Goal: Use online tool/utility: Utilize a website feature to perform a specific function

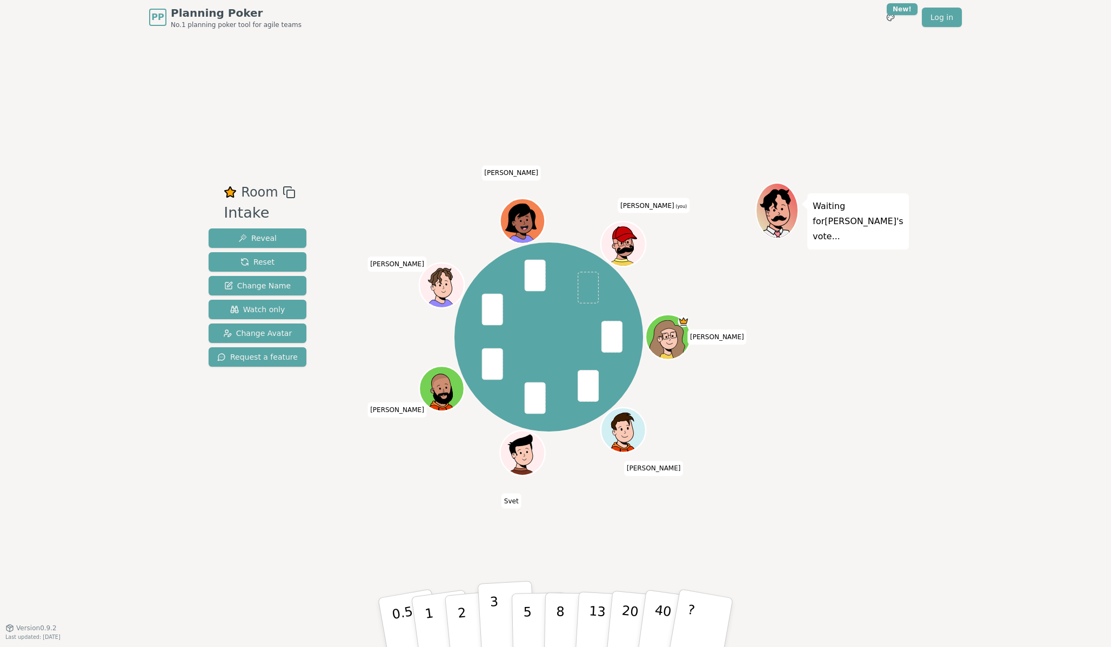
click at [497, 610] on p "3" at bounding box center [496, 623] width 12 height 59
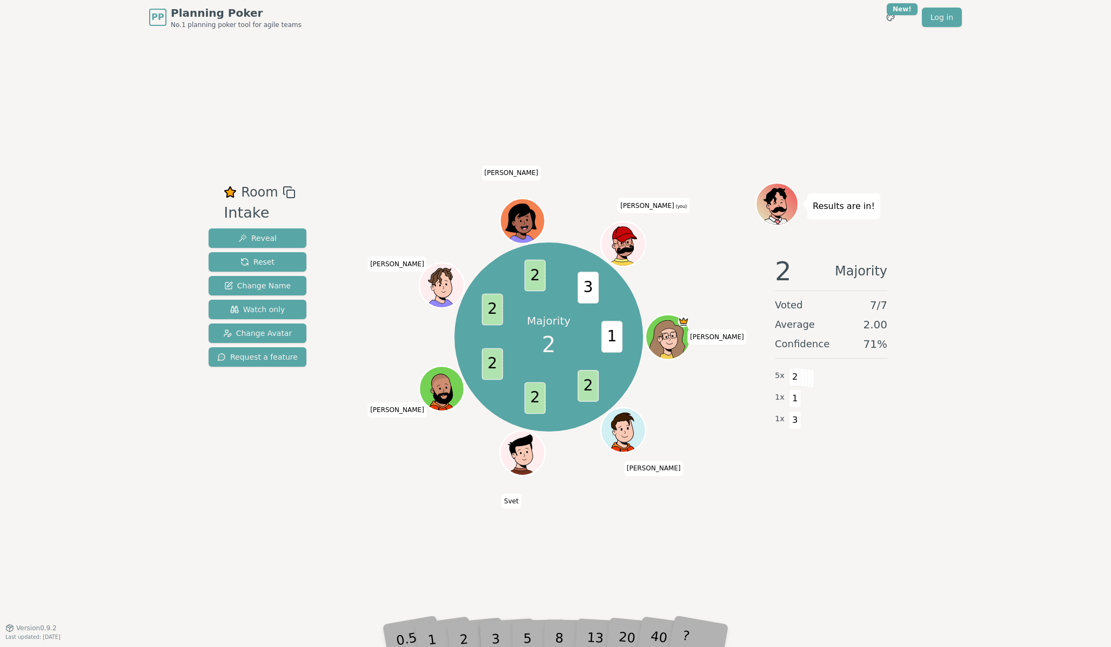
click at [493, 597] on div "Room Intake Reveal Reset Change Name Watch only Change Avatar Request a feature…" at bounding box center [555, 331] width 703 height 593
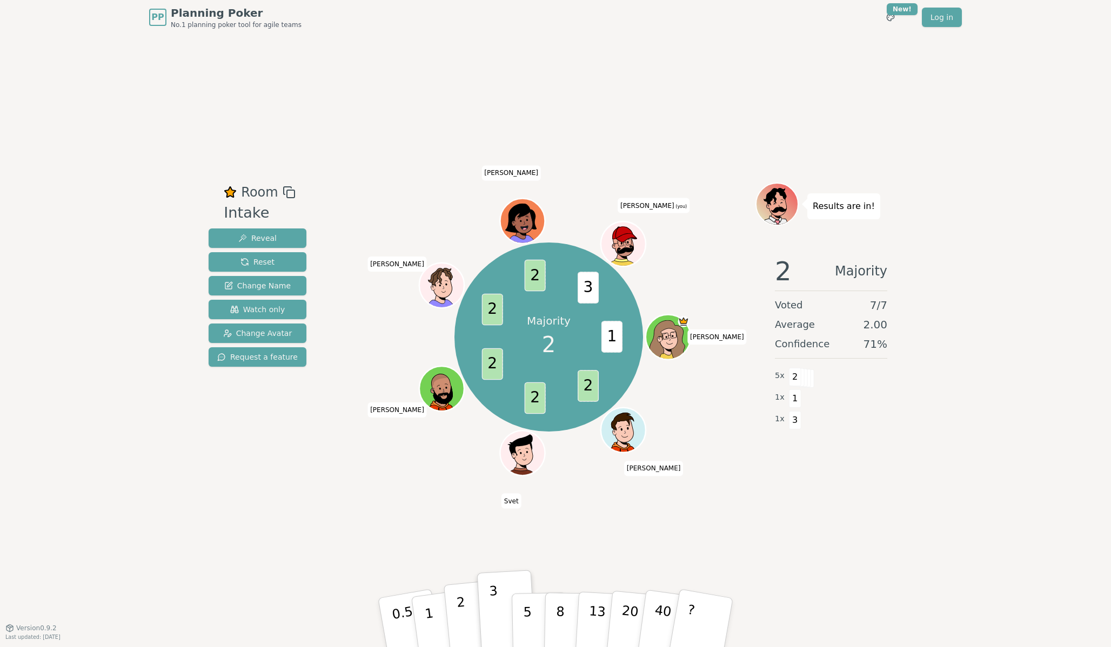
click at [466, 614] on button "2" at bounding box center [475, 623] width 62 height 86
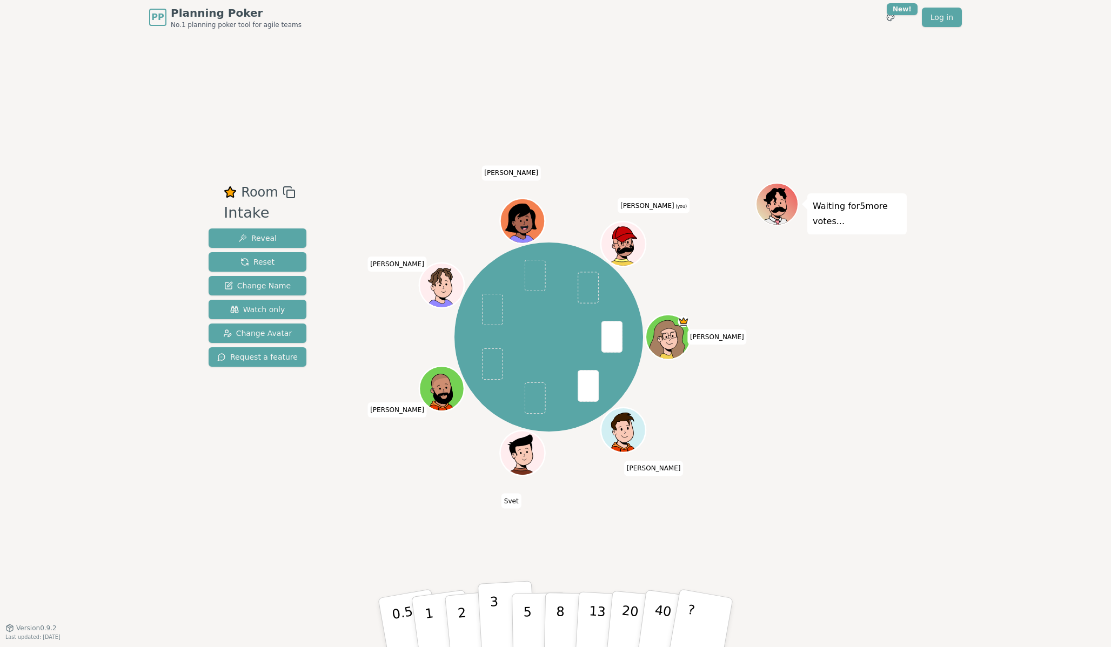
click at [499, 606] on button "3" at bounding box center [507, 623] width 59 height 84
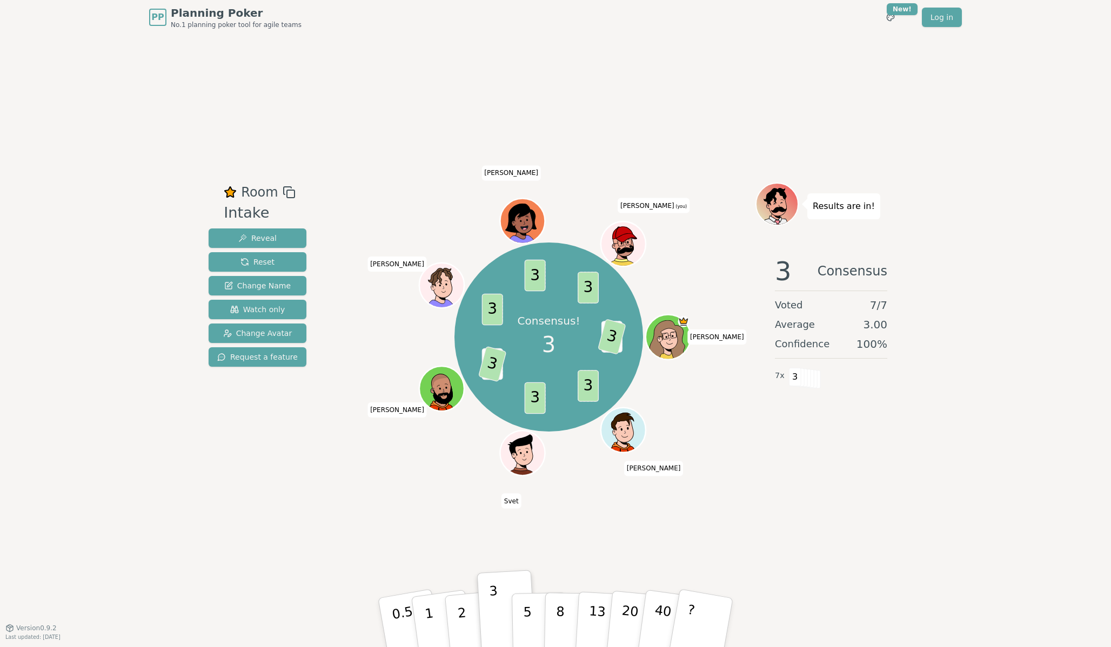
click at [706, 451] on div "Consensus! 3 5 3 3 3 2 3 3 3 3 Emily Diego D Svet Diego P Victor anthony Carlos…" at bounding box center [548, 337] width 413 height 270
click at [973, 200] on div "PP Planning Poker No.1 planning poker tool for agile teams Toggle theme New! Lo…" at bounding box center [555, 323] width 1111 height 647
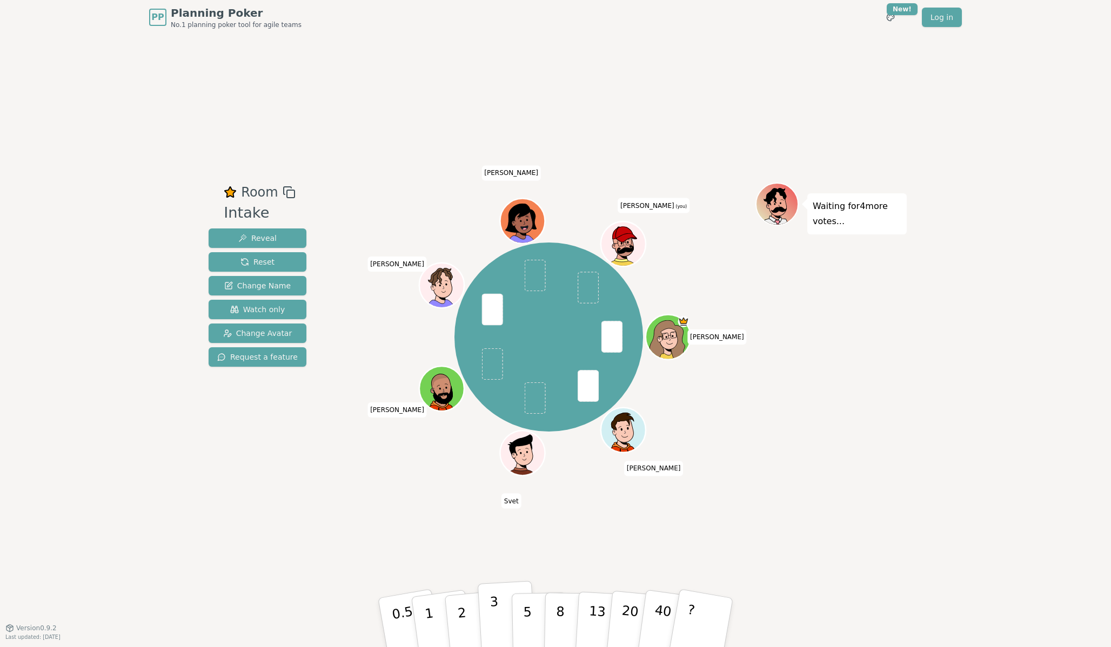
click at [490, 602] on p "3" at bounding box center [496, 623] width 12 height 59
